Goal: Task Accomplishment & Management: Manage account settings

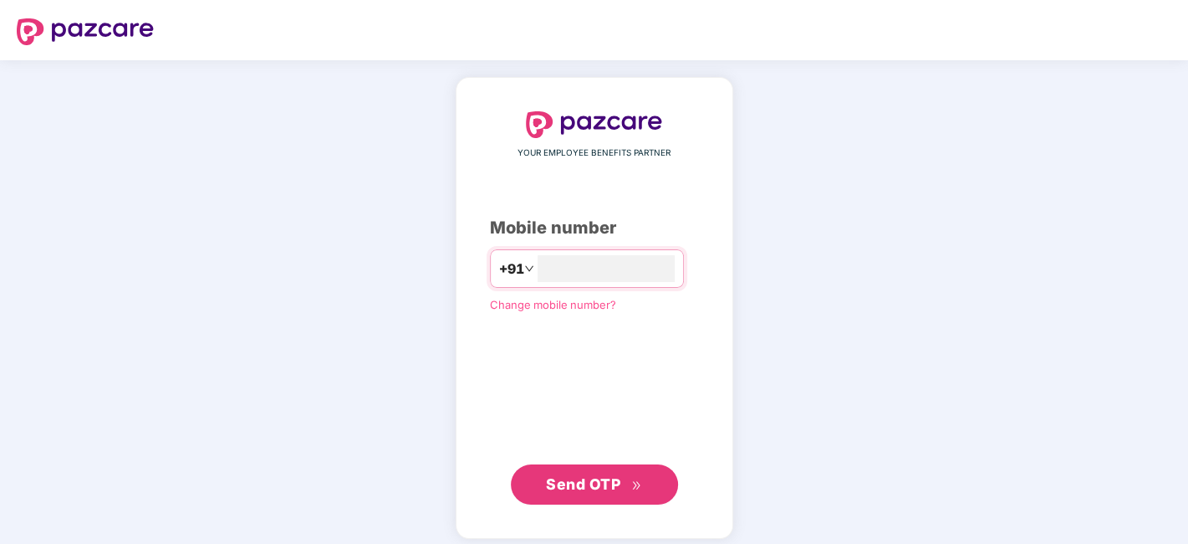
type input "**********"
click at [614, 485] on span "Send OTP" at bounding box center [583, 482] width 74 height 18
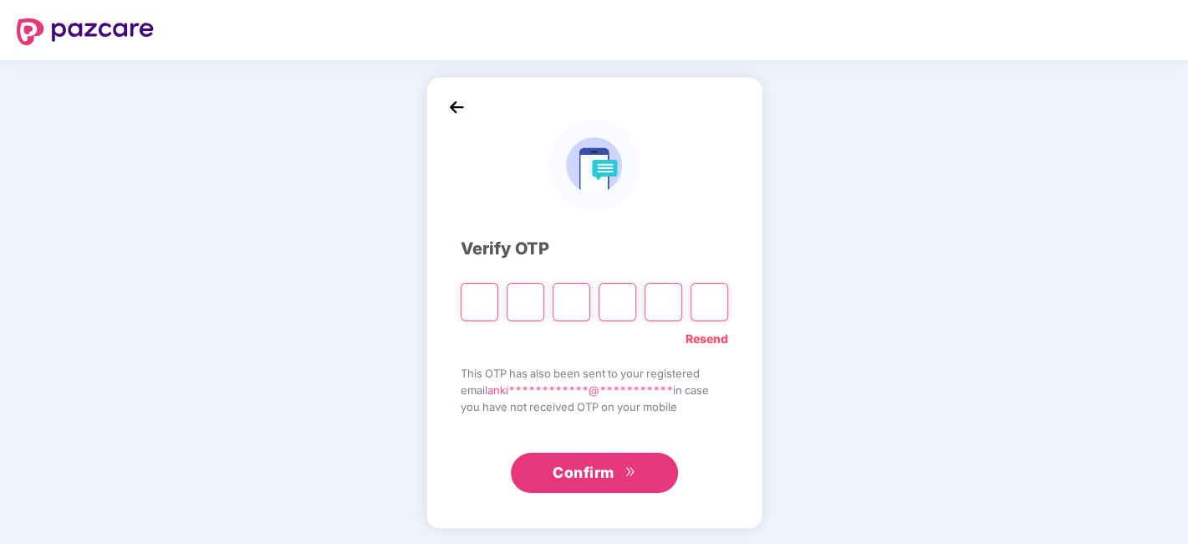
type input "*"
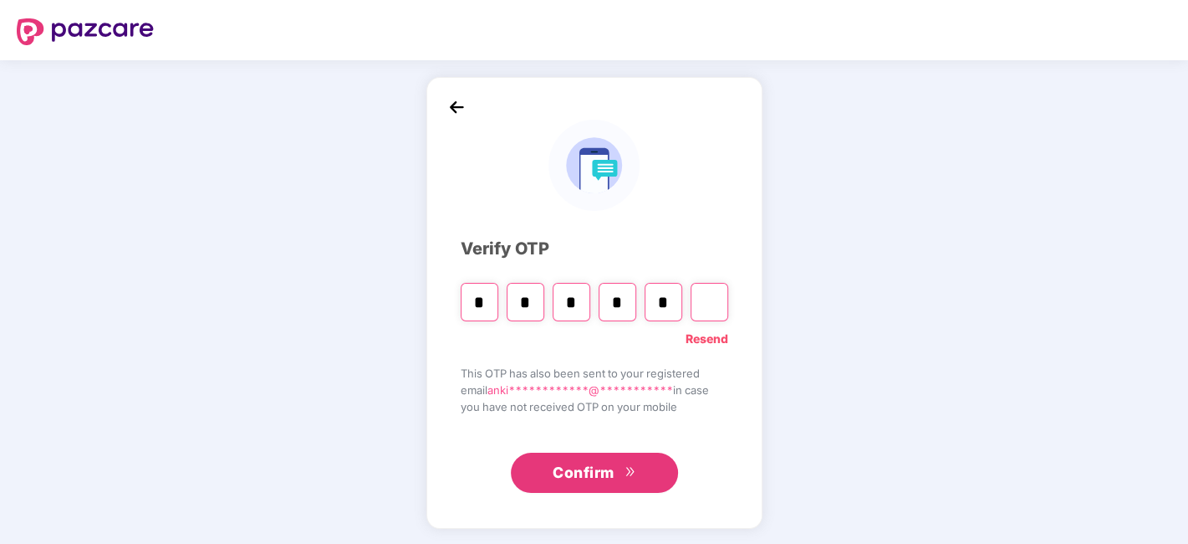
type input "*"
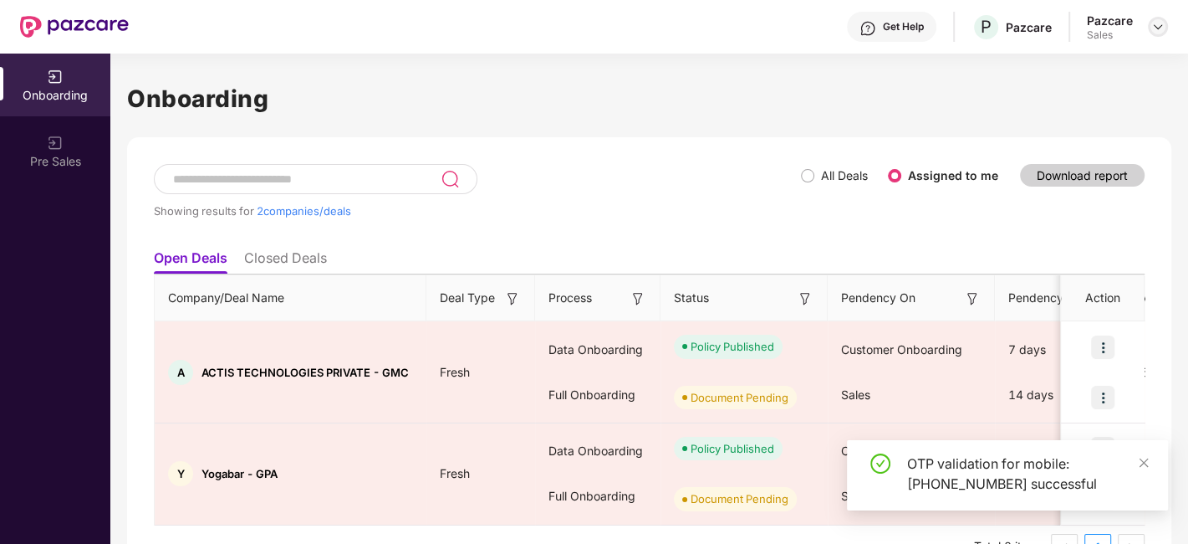
click at [1159, 29] on img at bounding box center [1158, 26] width 13 height 13
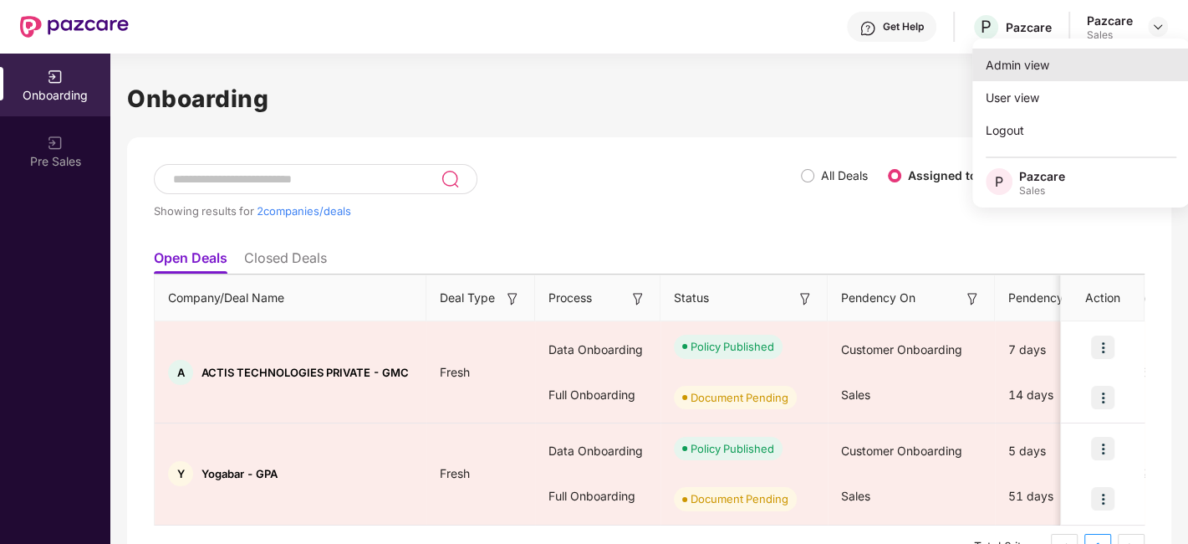
click at [1051, 72] on div "Admin view" at bounding box center [1081, 65] width 217 height 33
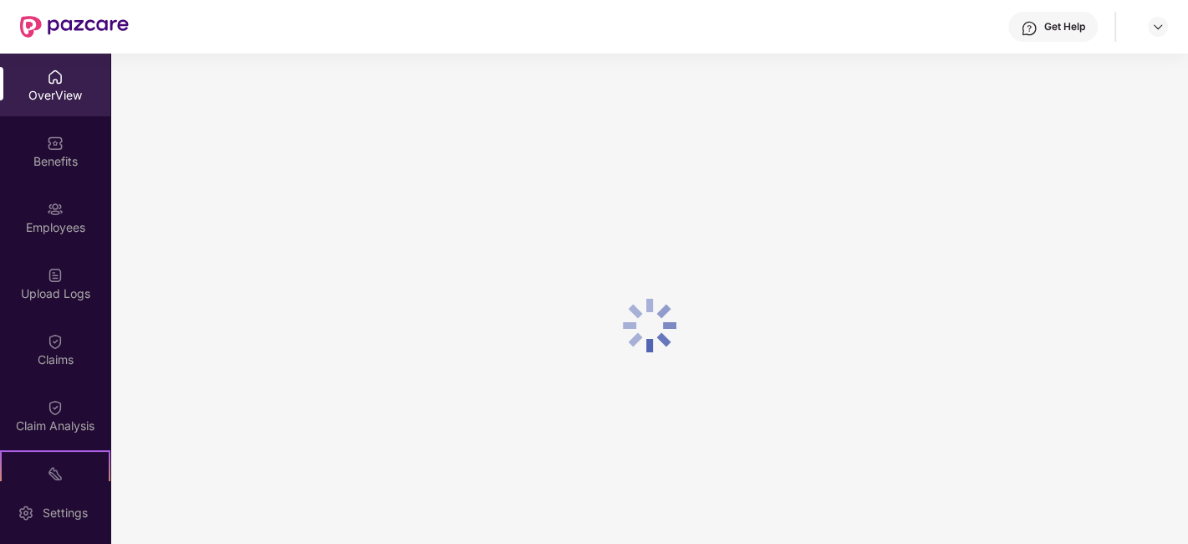
click at [38, 79] on div "OverView" at bounding box center [55, 85] width 110 height 63
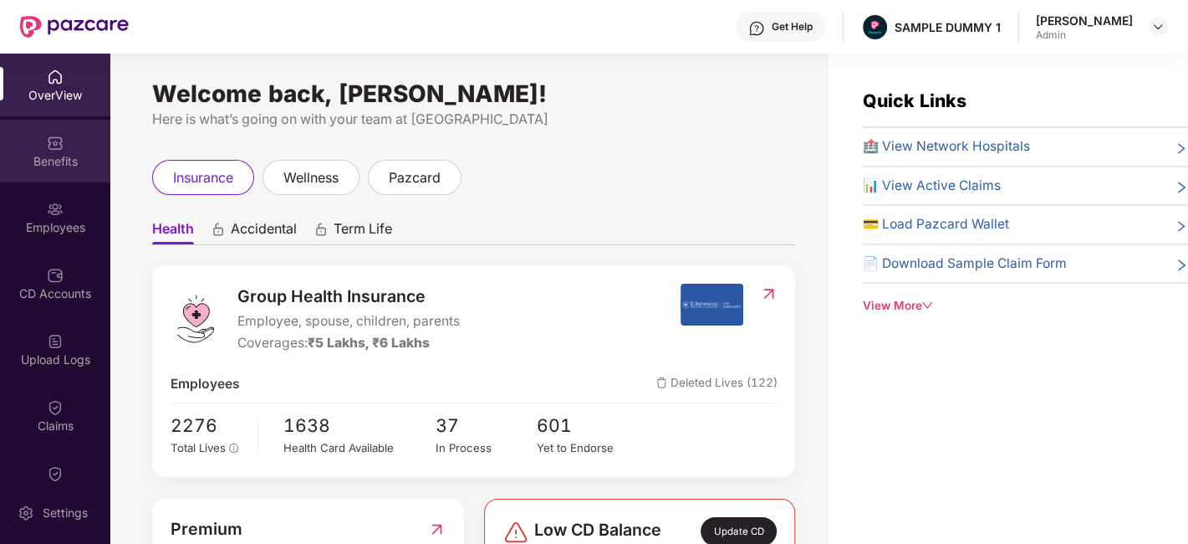
click at [61, 137] on div "Benefits" at bounding box center [55, 151] width 110 height 63
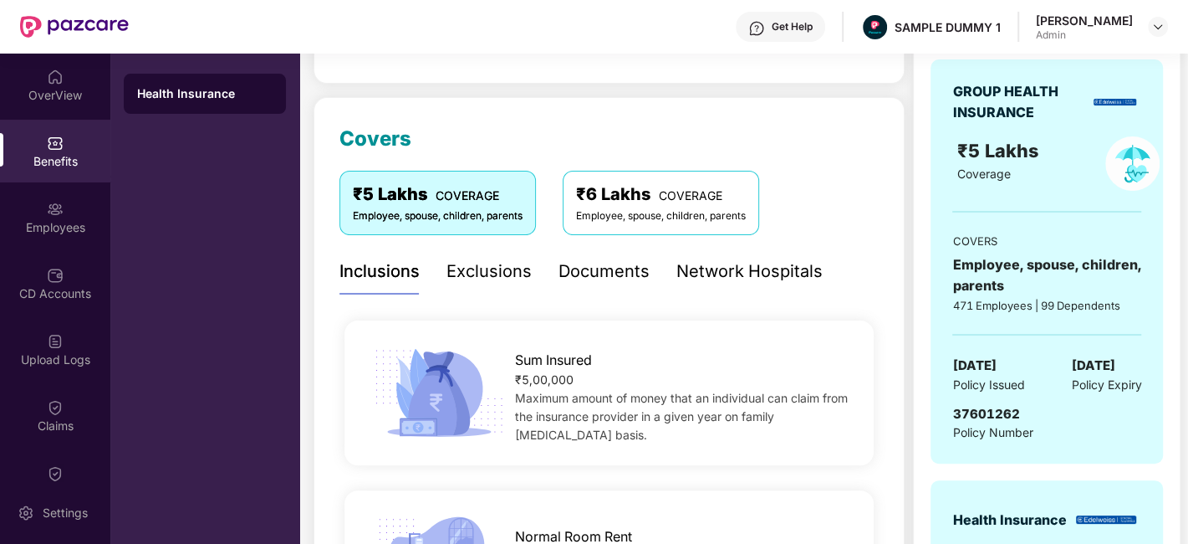
scroll to position [172, 0]
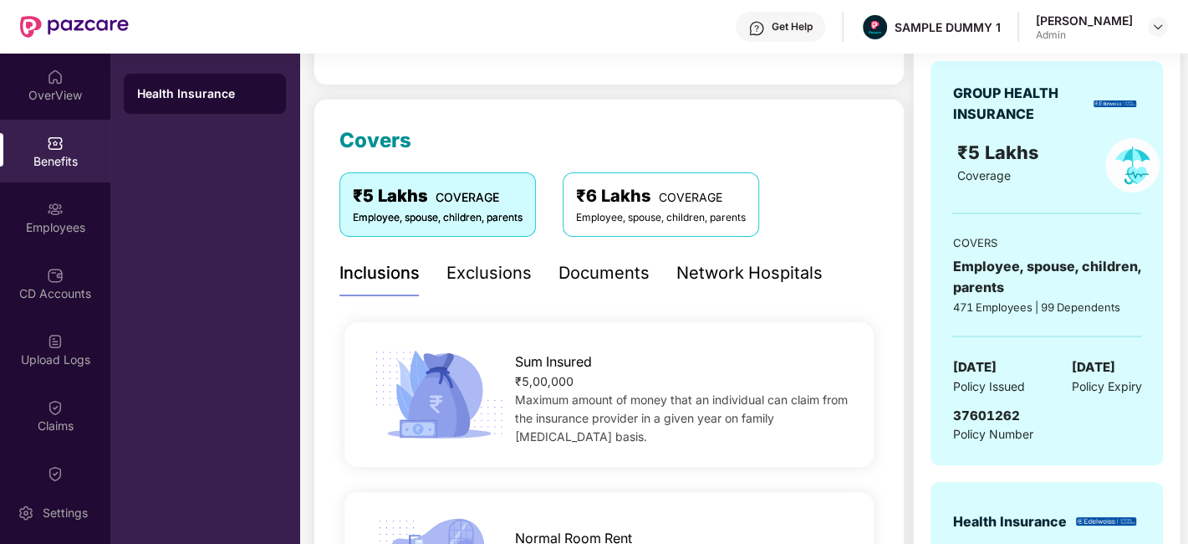
click at [507, 278] on div "Exclusions" at bounding box center [489, 273] width 85 height 26
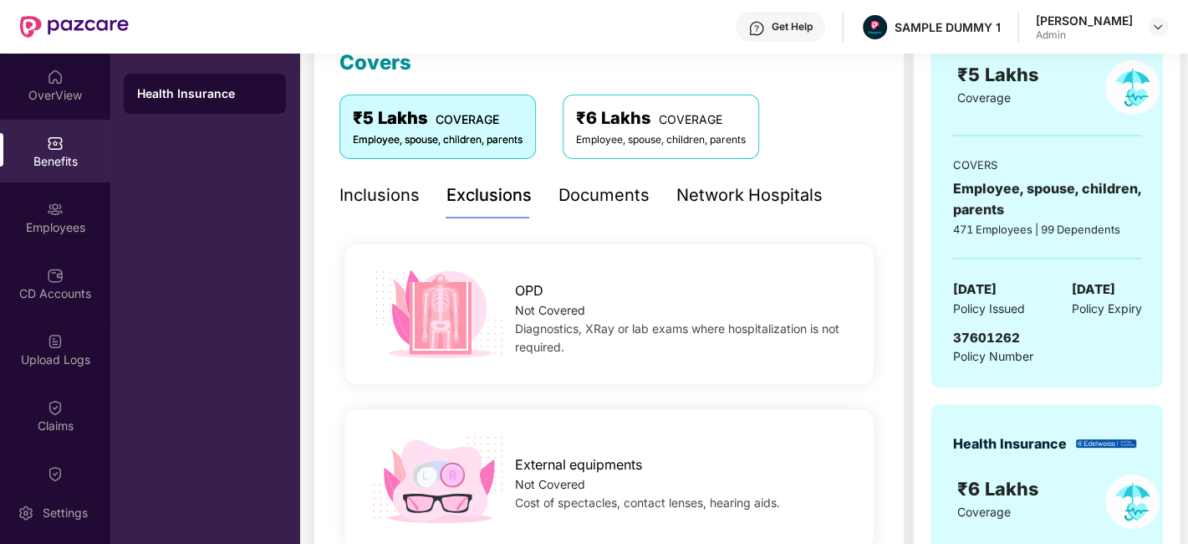
scroll to position [251, 0]
click at [620, 201] on div "Documents" at bounding box center [604, 194] width 91 height 26
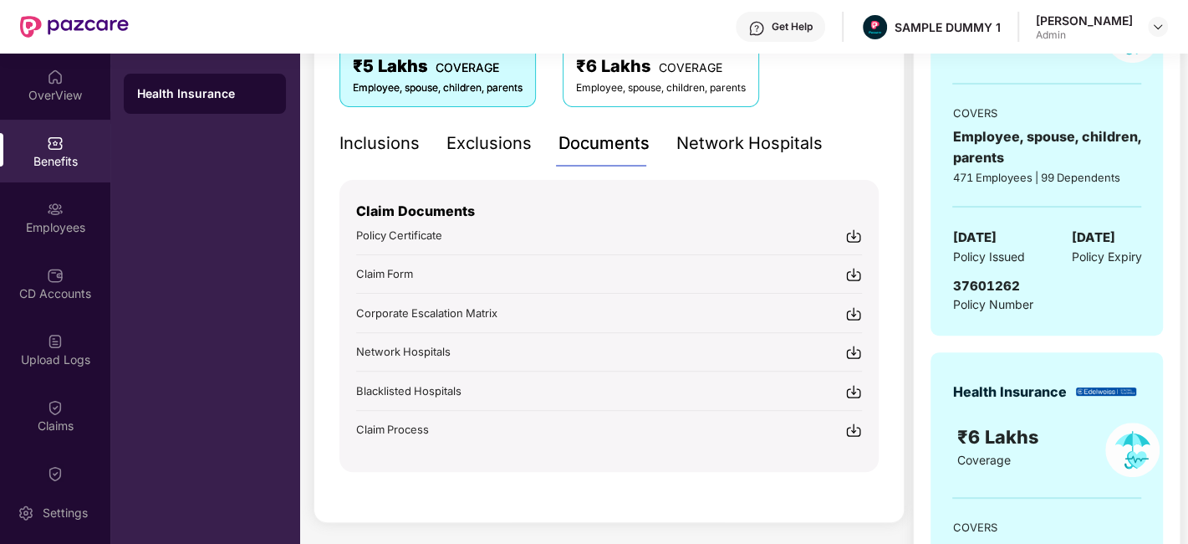
scroll to position [303, 0]
click at [439, 353] on span "Network Hospitals" at bounding box center [403, 350] width 95 height 13
click at [723, 146] on div "Network Hospitals" at bounding box center [750, 143] width 146 height 26
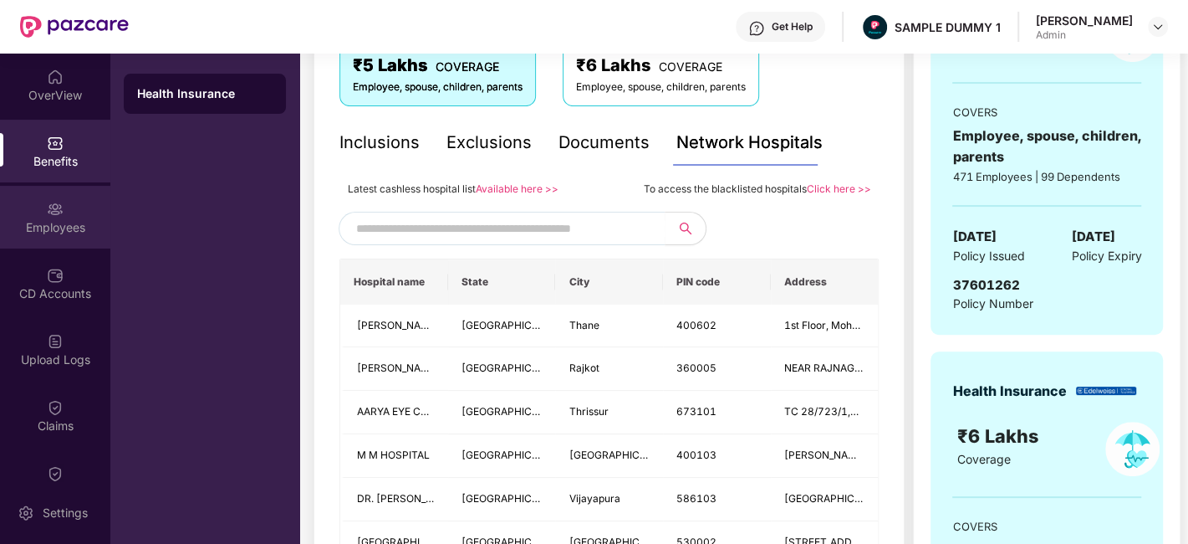
click at [53, 207] on img at bounding box center [55, 209] width 17 height 17
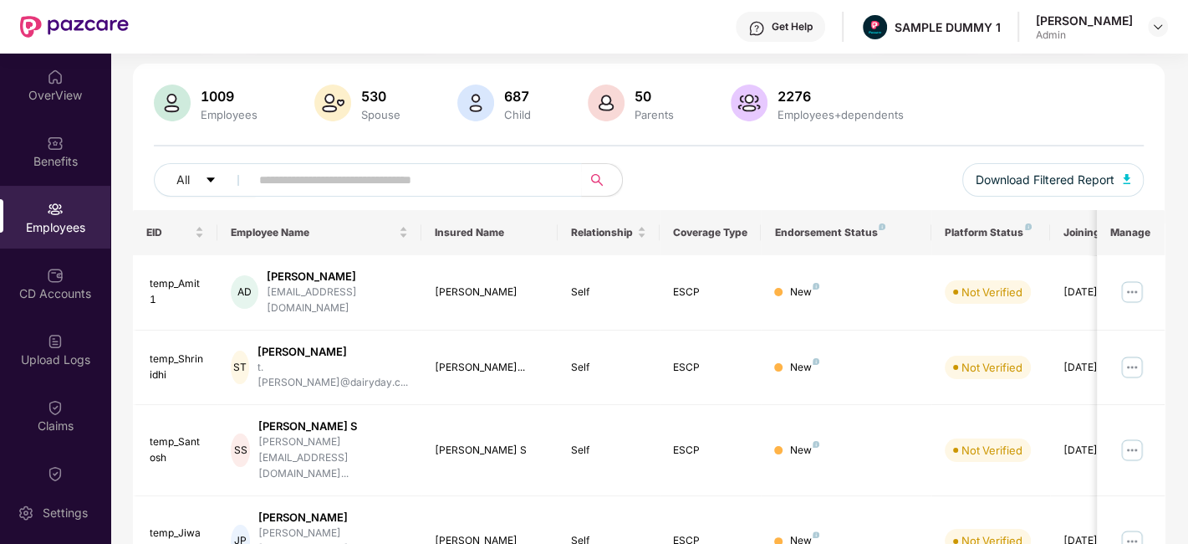
scroll to position [0, 0]
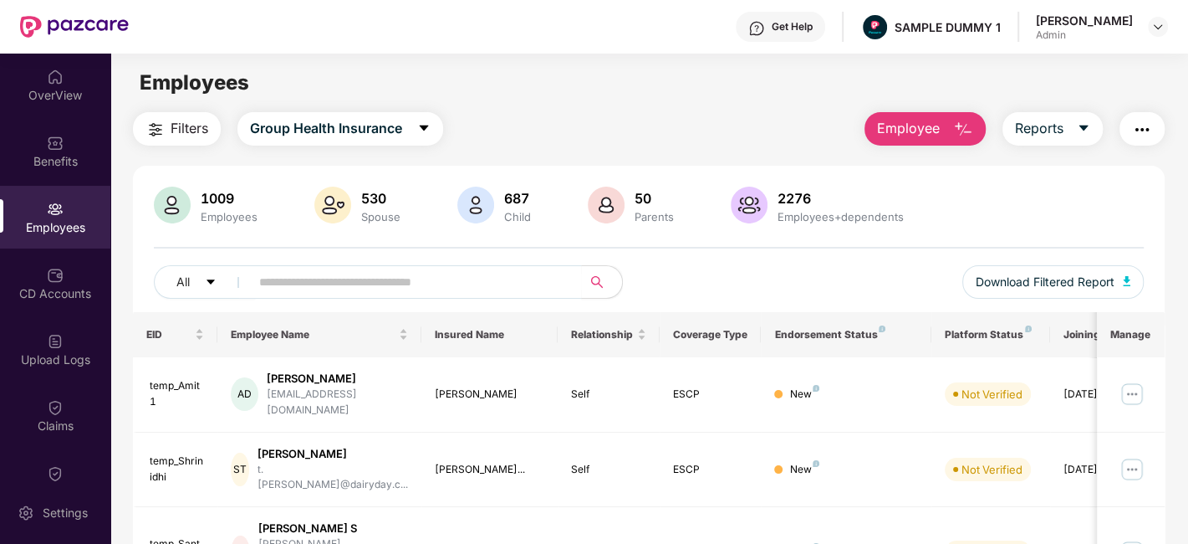
click at [939, 133] on span "Employee" at bounding box center [908, 128] width 63 height 21
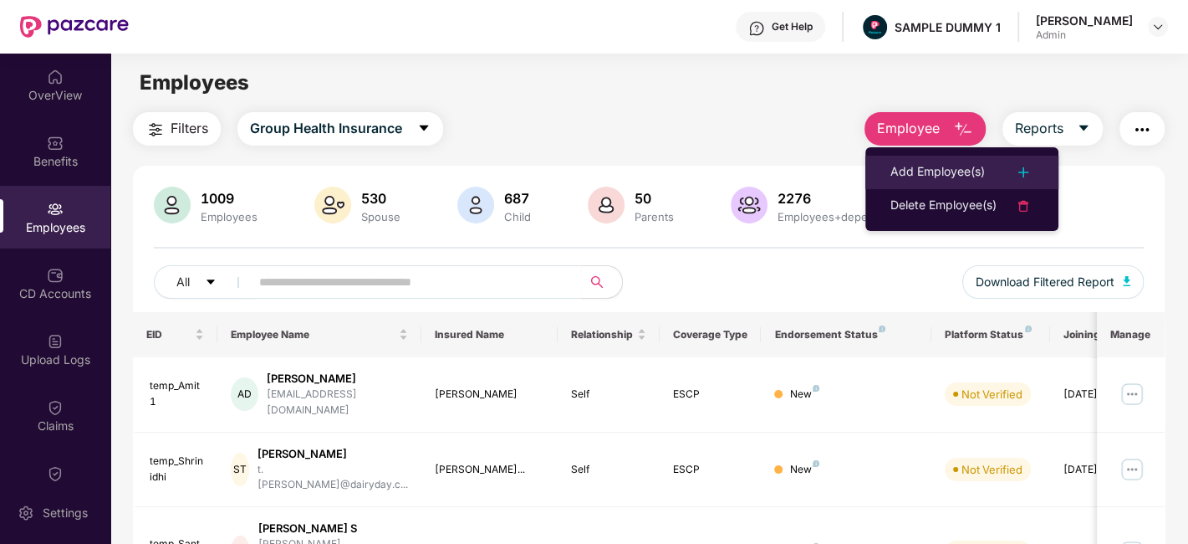
click at [943, 173] on div "Add Employee(s)" at bounding box center [938, 172] width 95 height 20
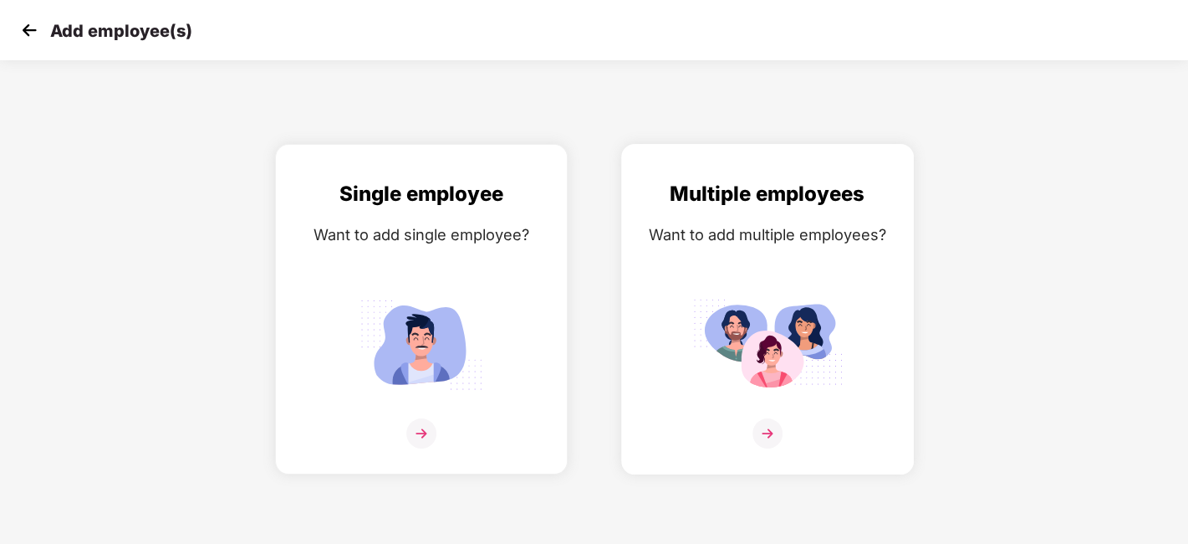
click at [649, 340] on div "Multiple employees Want to add multiple employees?" at bounding box center [768, 323] width 258 height 291
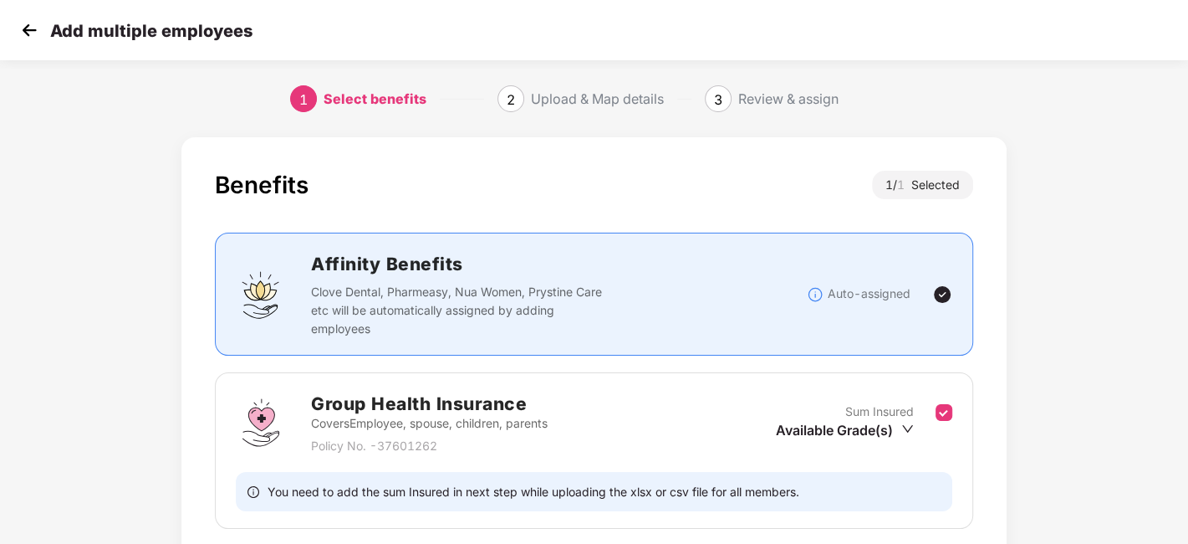
scroll to position [129, 0]
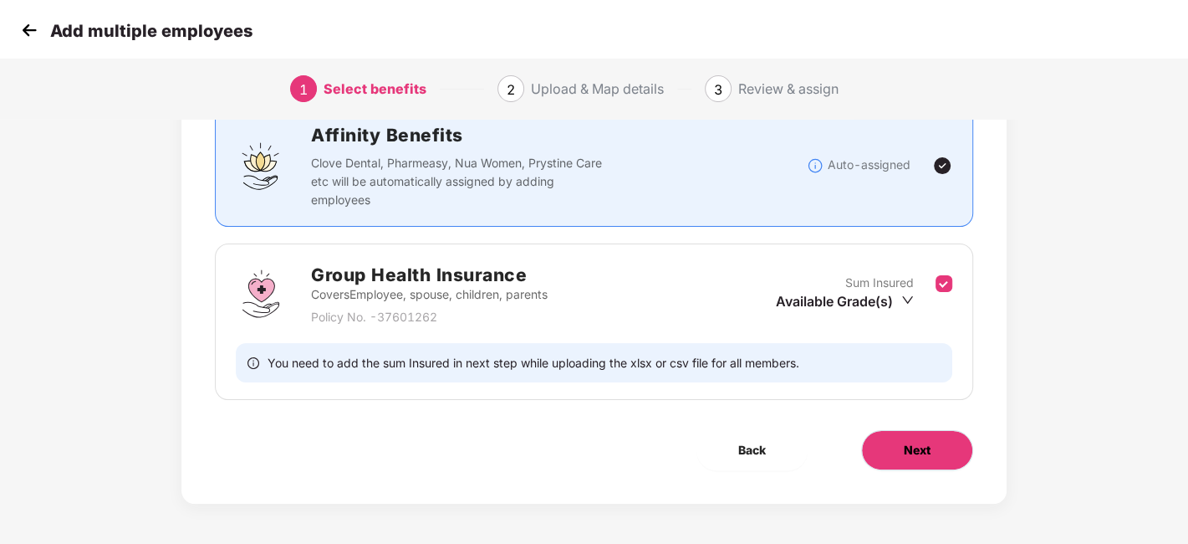
click at [920, 447] on span "Next" at bounding box center [917, 450] width 27 height 18
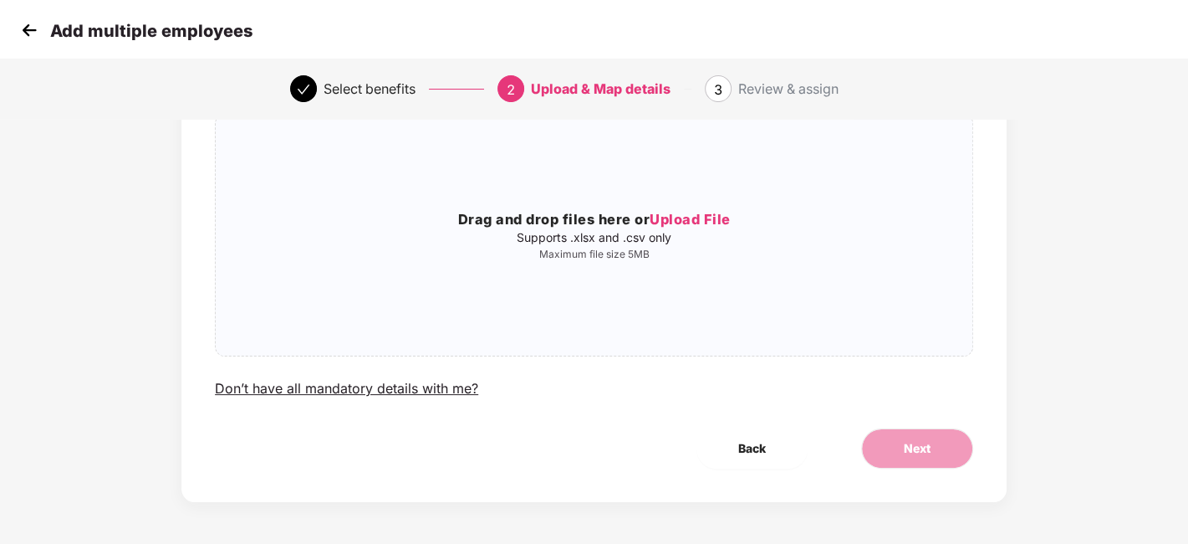
scroll to position [0, 0]
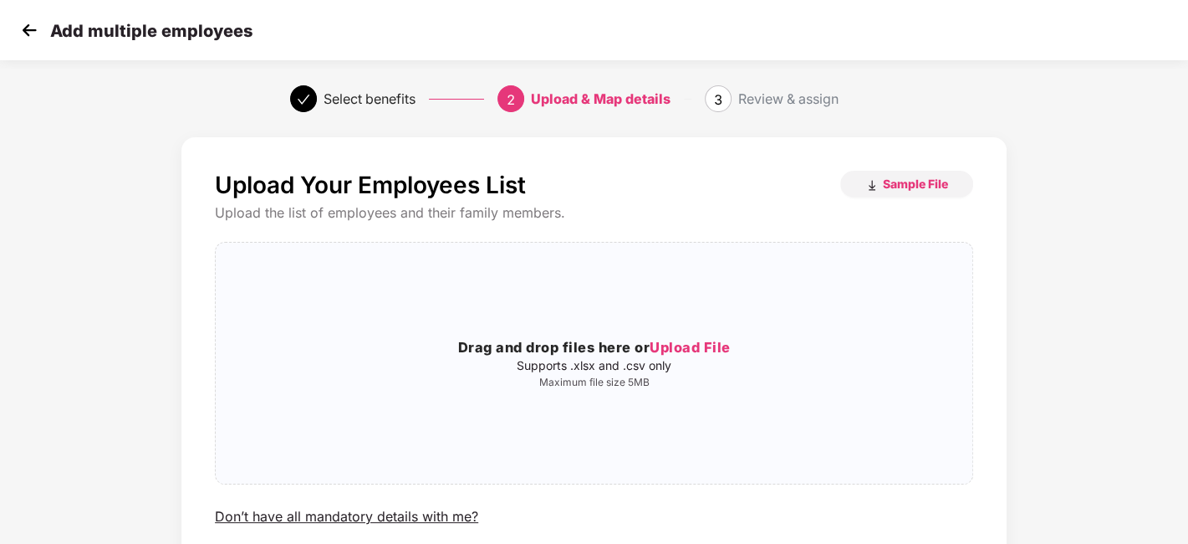
click at [1106, 173] on div "Upload Your Employees List Sample File Upload the list of employees and their f…" at bounding box center [594, 400] width 1188 height 543
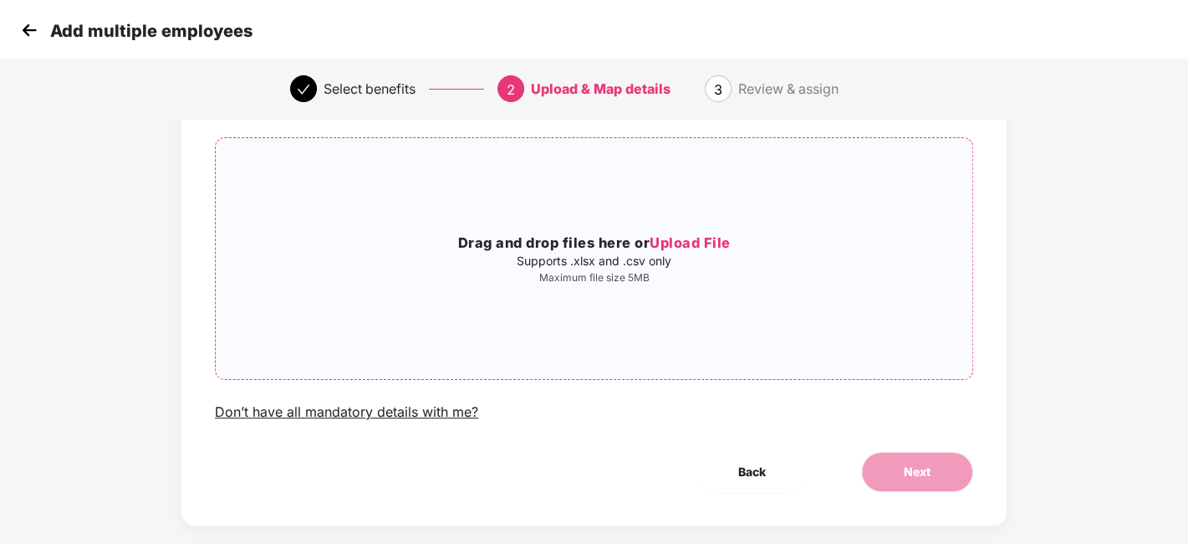
scroll to position [105, 0]
click at [314, 410] on div "Don’t have all mandatory details with me?" at bounding box center [346, 411] width 263 height 18
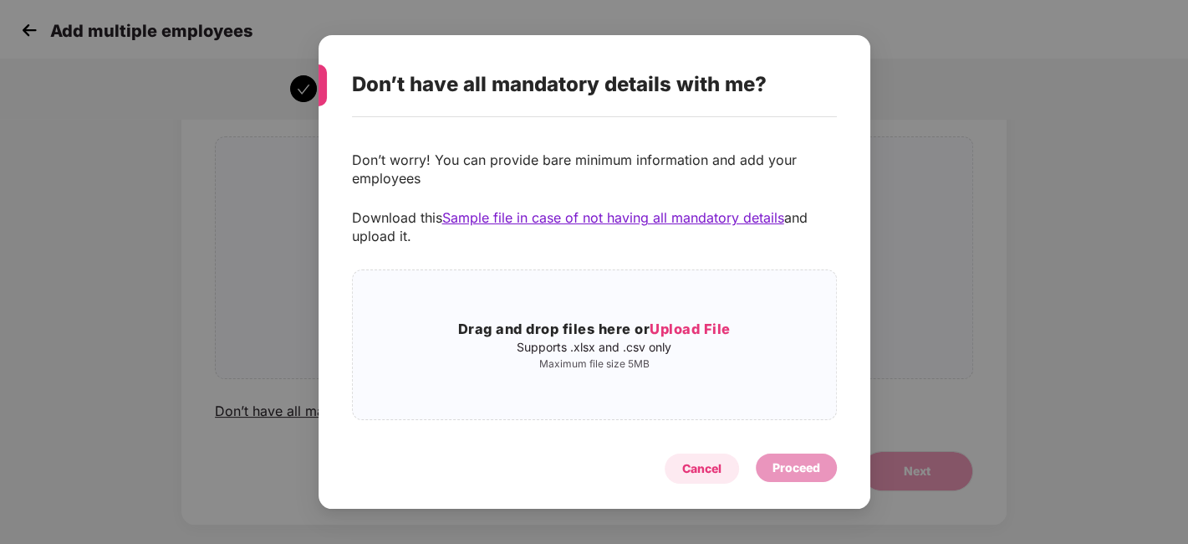
click at [690, 462] on div "Cancel" at bounding box center [701, 468] width 39 height 18
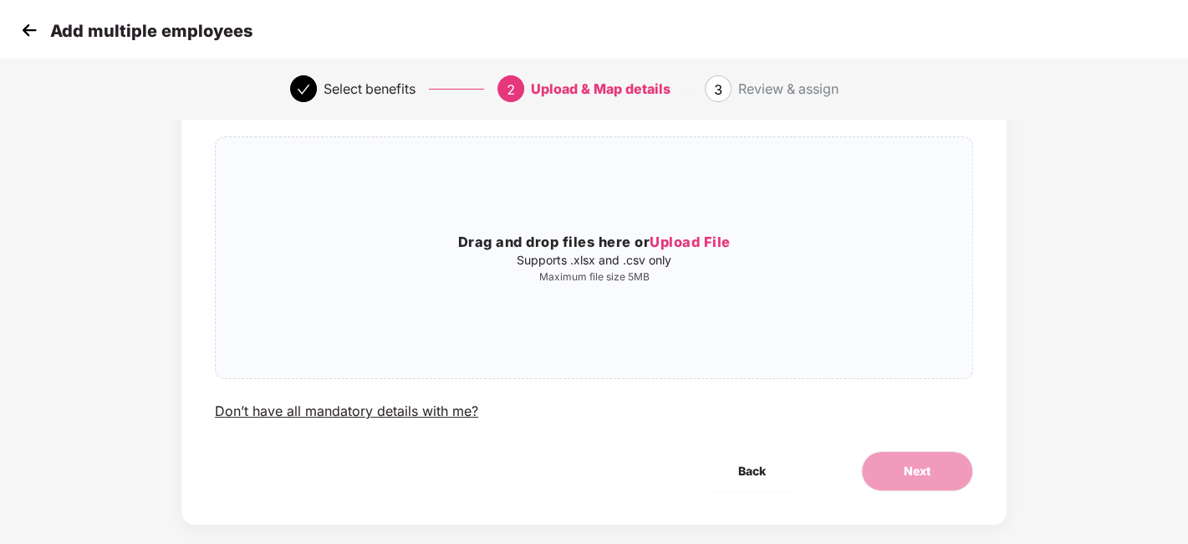
click at [30, 22] on img at bounding box center [29, 30] width 25 height 25
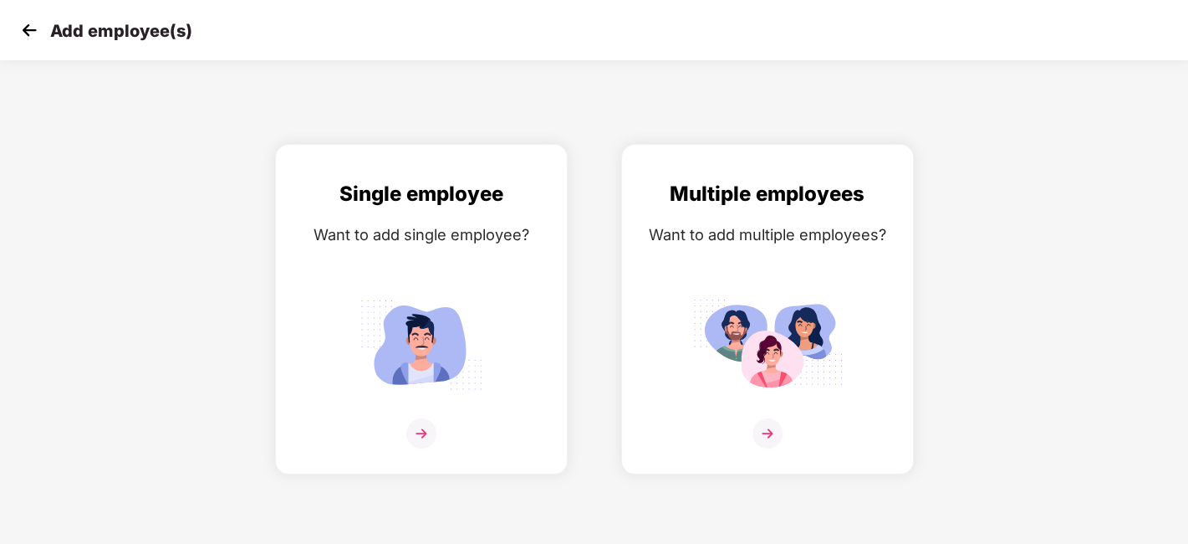
click at [30, 22] on img at bounding box center [29, 30] width 25 height 25
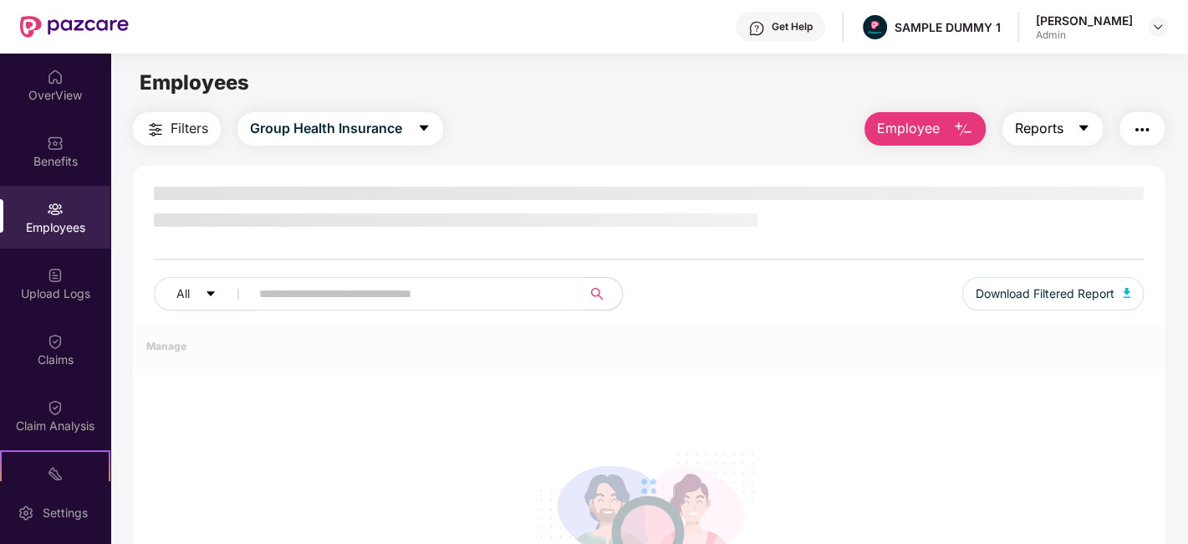
click at [1057, 120] on span "Reports" at bounding box center [1039, 128] width 49 height 21
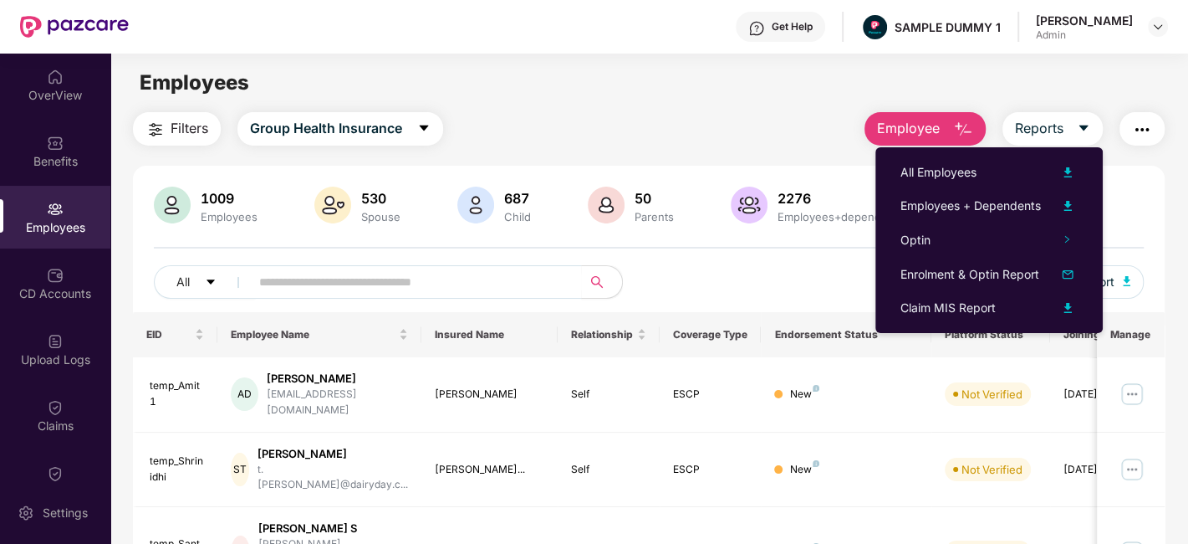
click at [776, 120] on div "Filters Group Health Insurance Employee Reports" at bounding box center [649, 128] width 1032 height 33
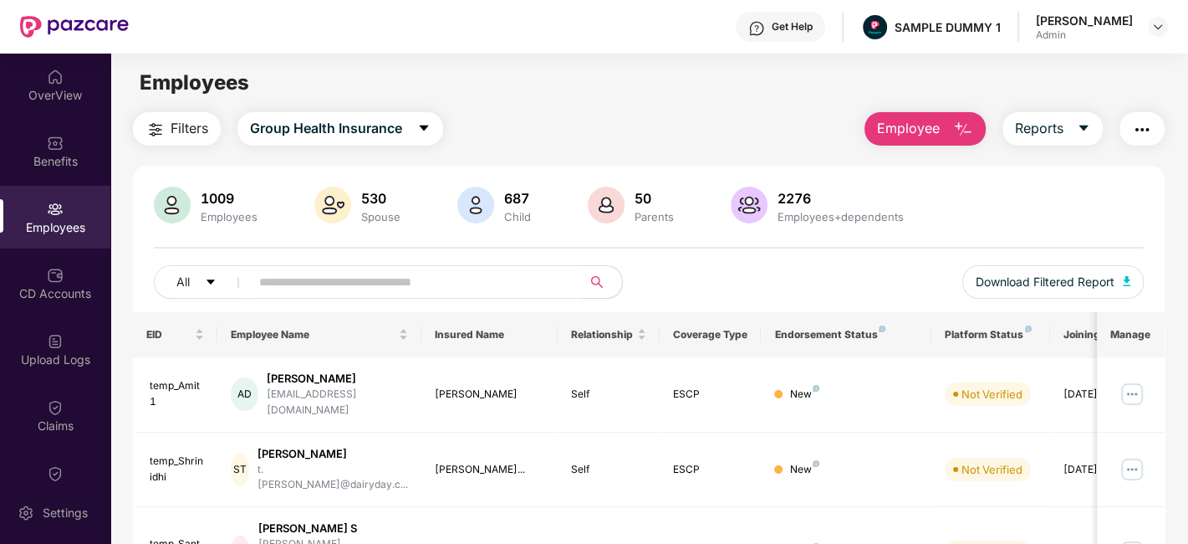
click at [1142, 125] on img "button" at bounding box center [1142, 130] width 20 height 20
click at [596, 115] on div "Filters Group Health Insurance Employee Reports" at bounding box center [649, 128] width 1032 height 33
click at [67, 271] on div "CD Accounts" at bounding box center [55, 283] width 110 height 63
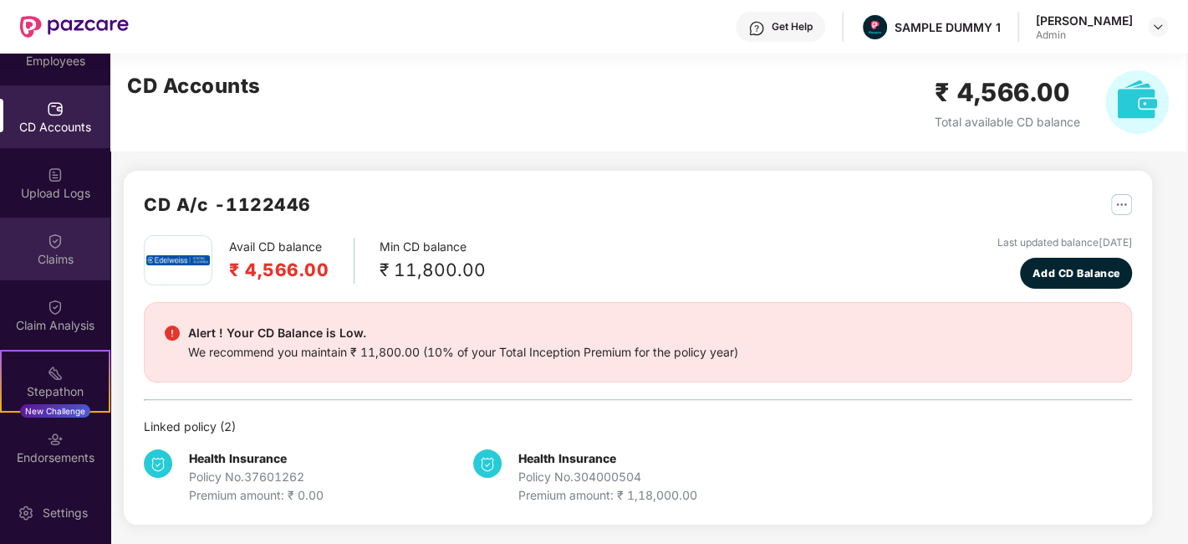
scroll to position [167, 0]
click at [54, 258] on div "Claims" at bounding box center [55, 258] width 110 height 17
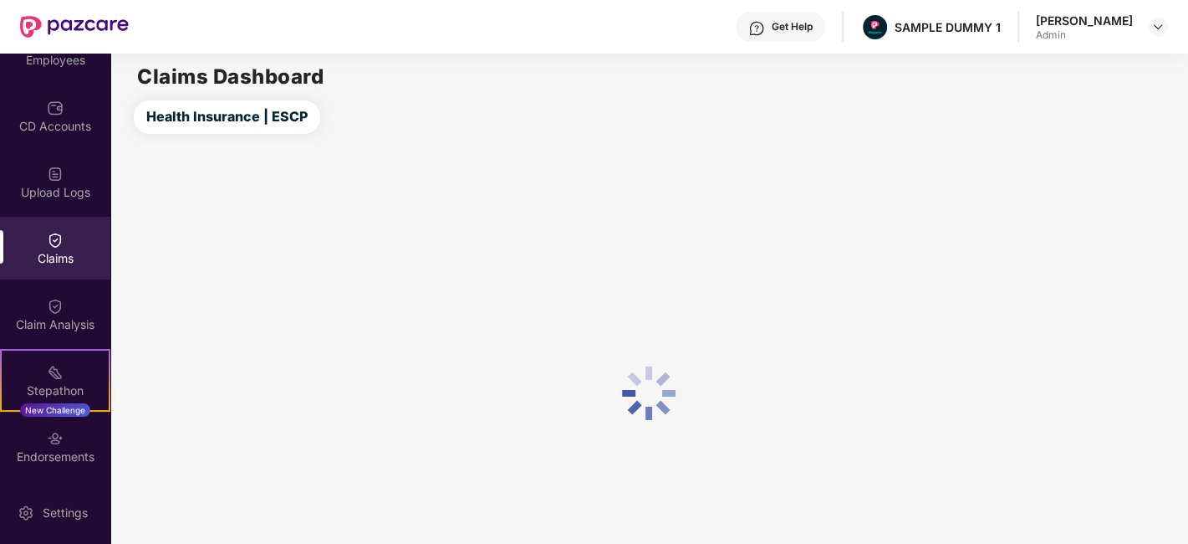
click at [54, 258] on div "Claims" at bounding box center [55, 258] width 110 height 17
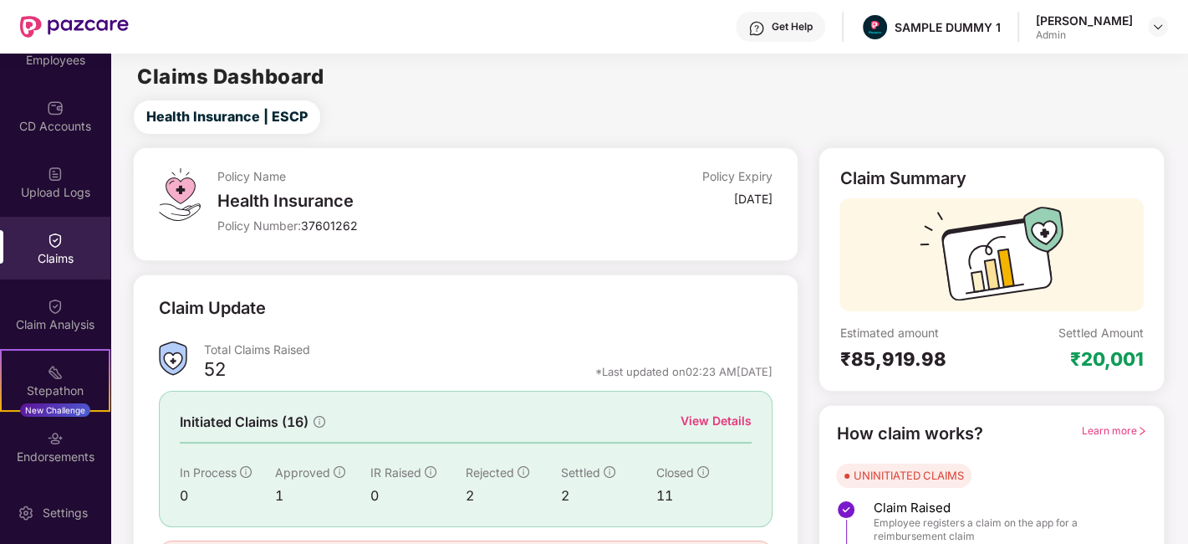
scroll to position [110, 0]
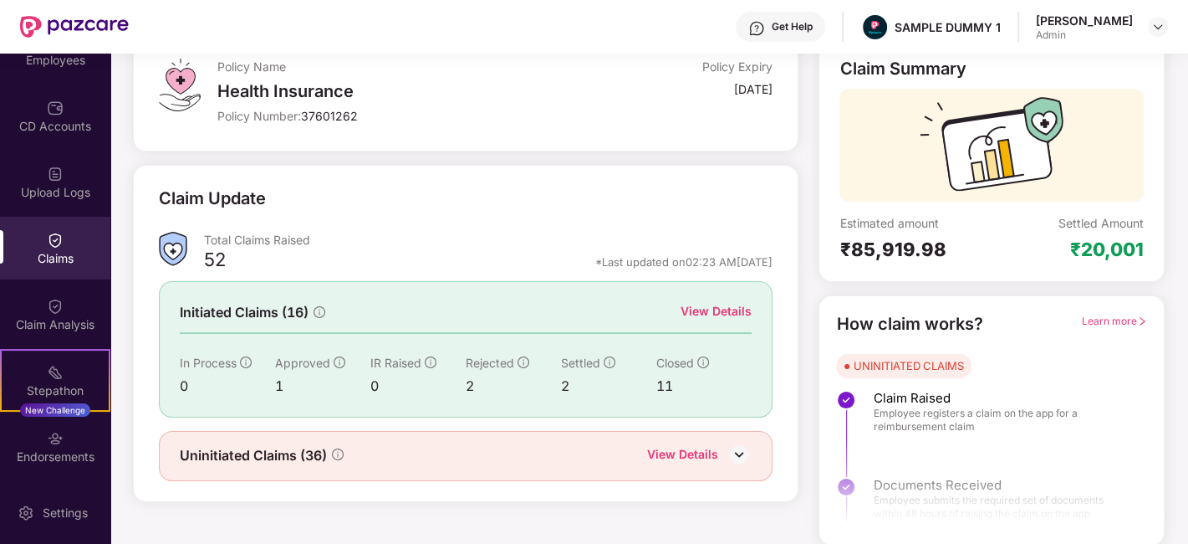
click at [718, 302] on div "View Details" at bounding box center [716, 311] width 71 height 18
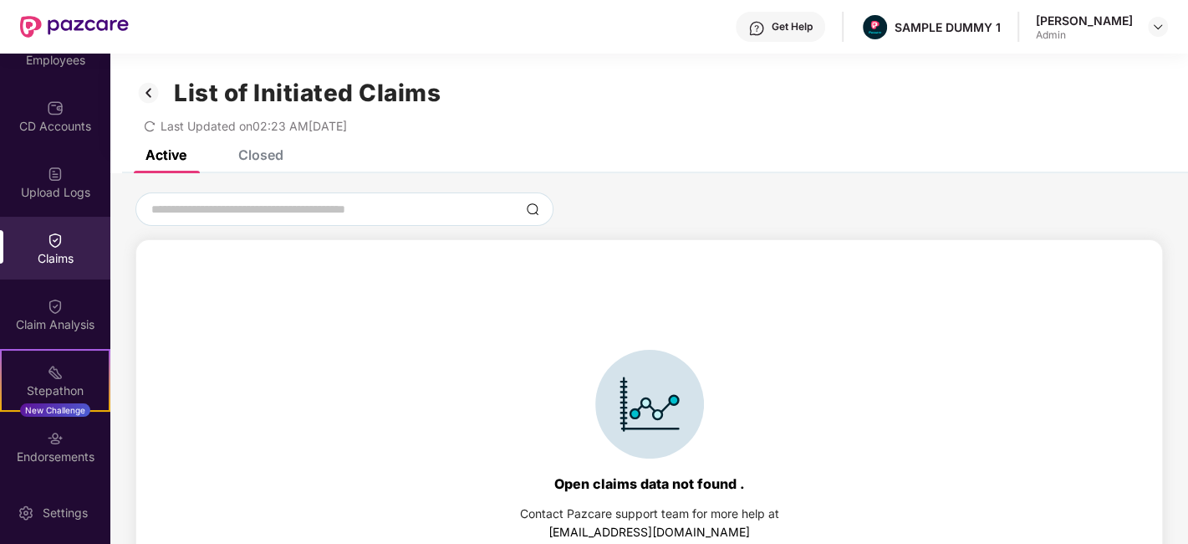
scroll to position [71, 0]
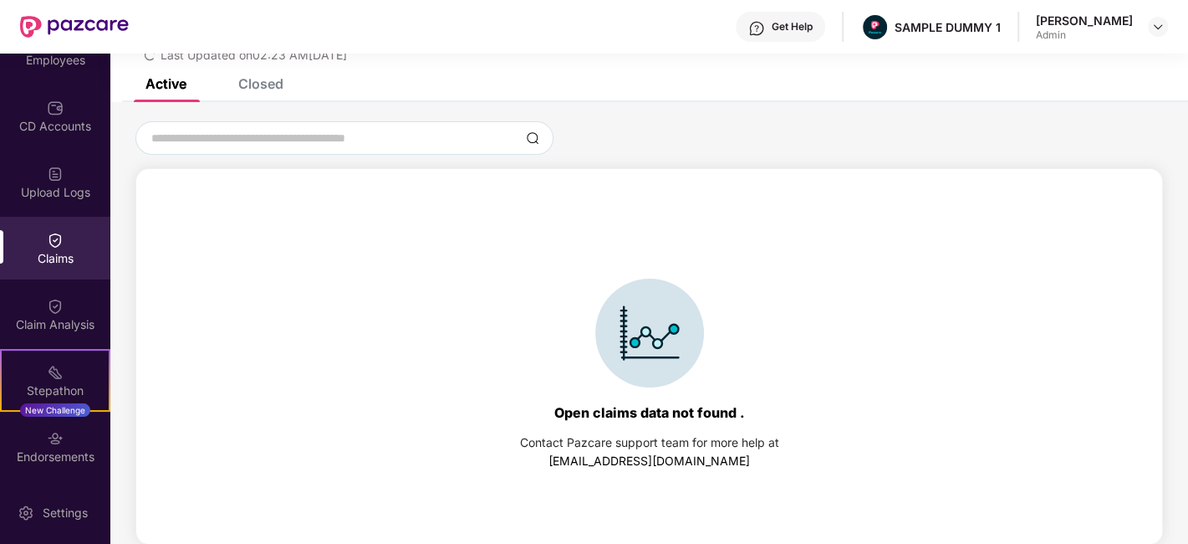
click at [241, 81] on div "Closed" at bounding box center [260, 83] width 45 height 17
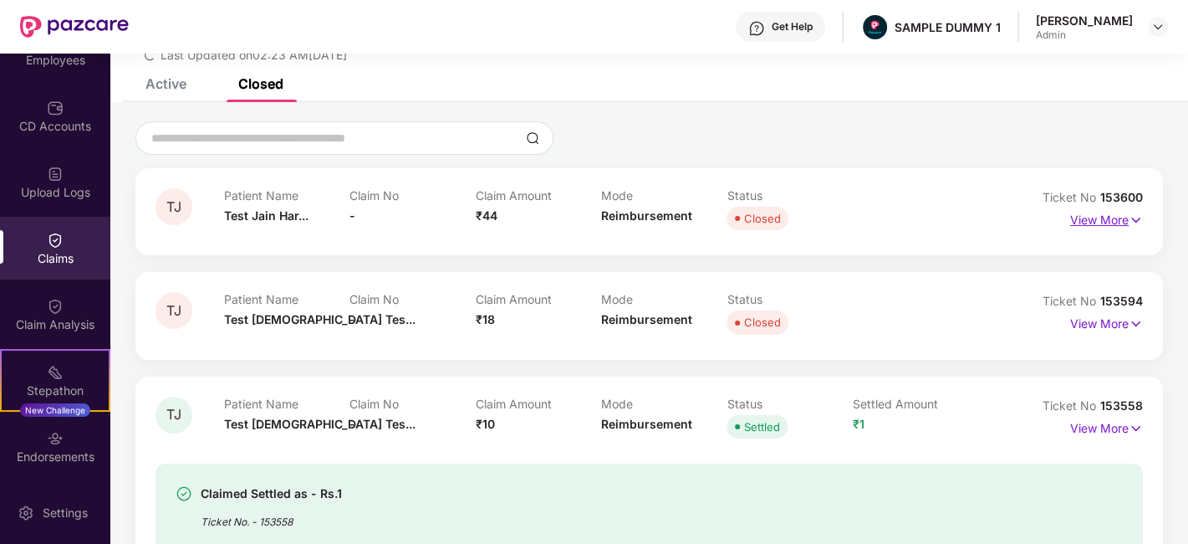
click at [1074, 224] on p "View More" at bounding box center [1106, 218] width 73 height 23
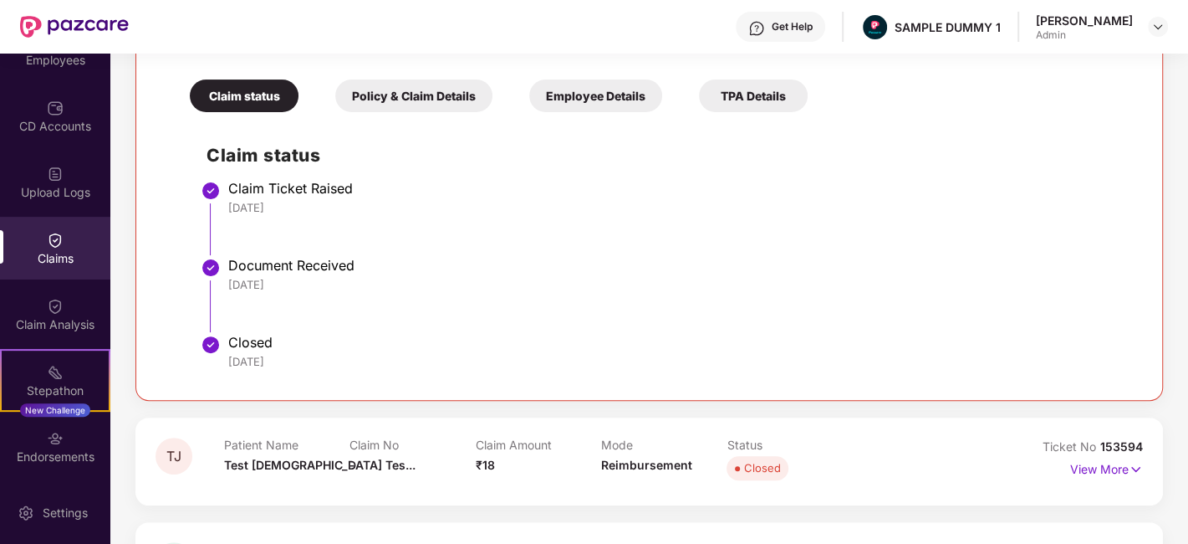
scroll to position [355, 0]
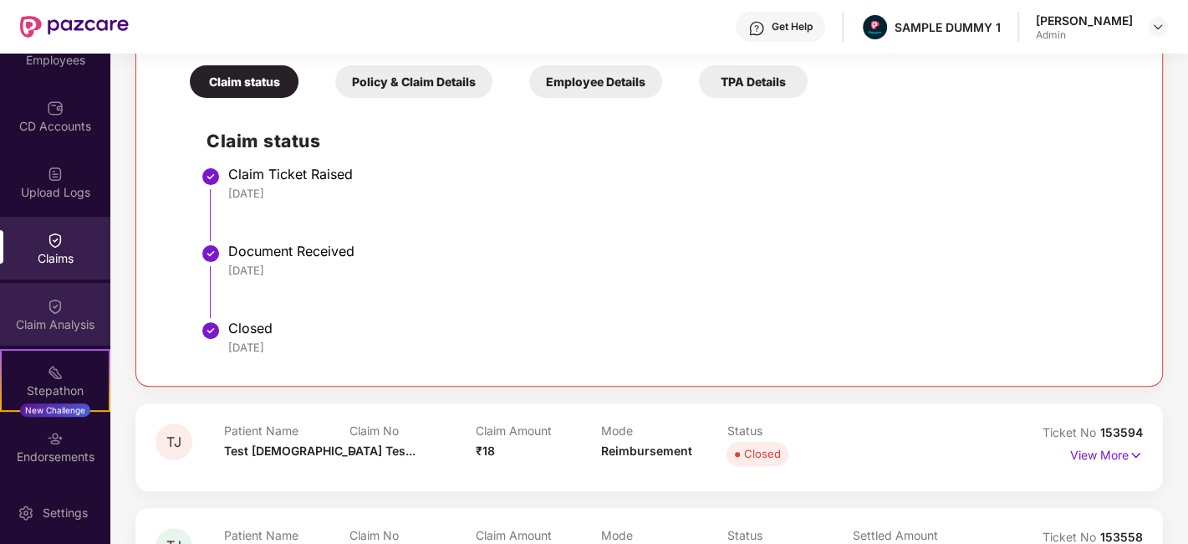
click at [48, 336] on div "Claim Analysis" at bounding box center [55, 314] width 110 height 63
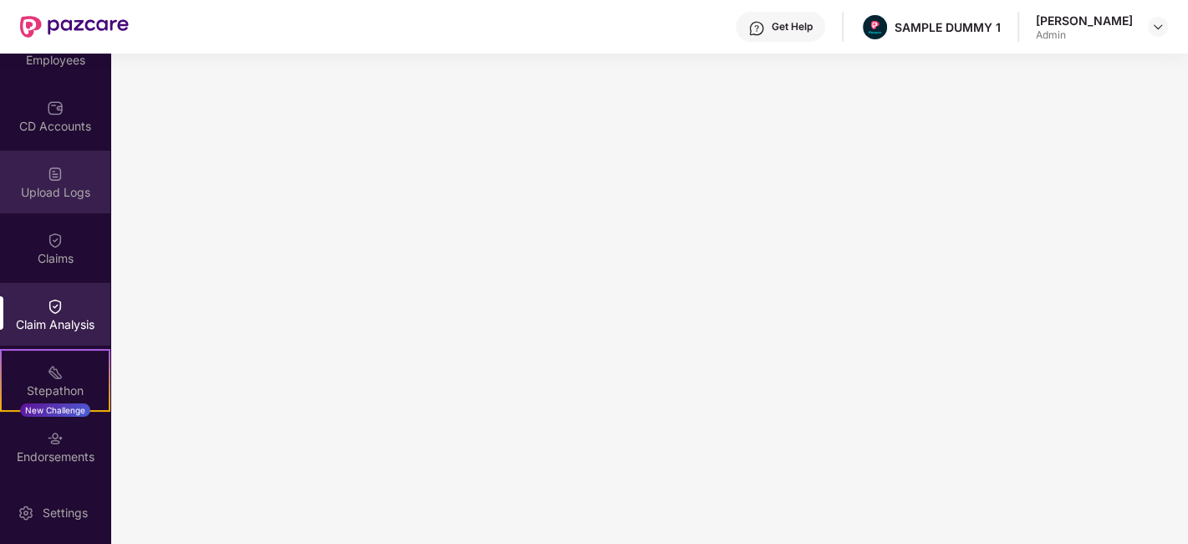
scroll to position [0, 0]
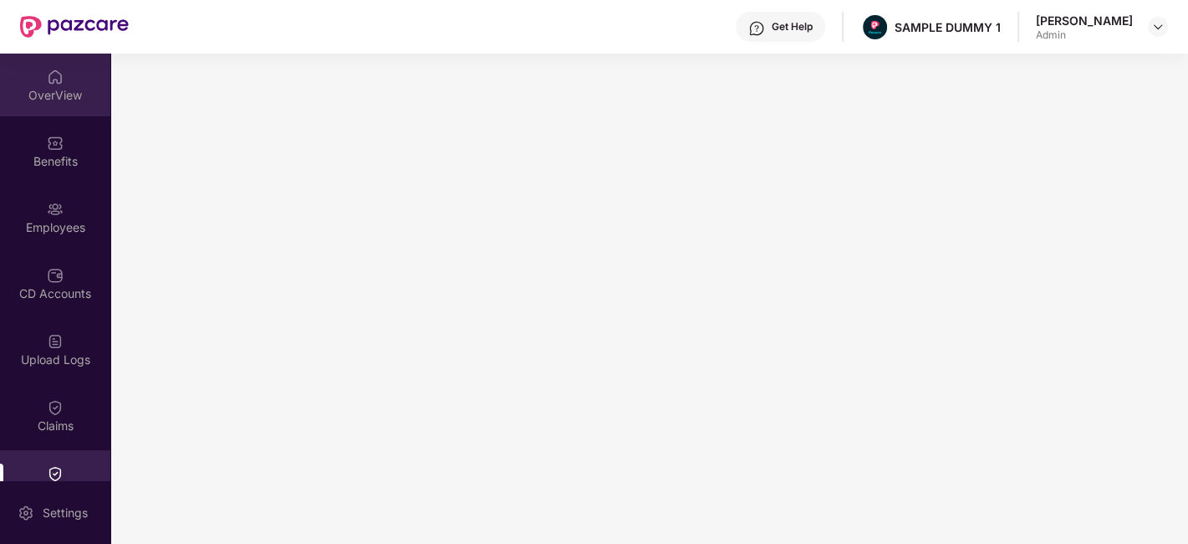
click at [56, 96] on div "OverView" at bounding box center [55, 95] width 110 height 17
